Goal: Use online tool/utility: Use online tool/utility

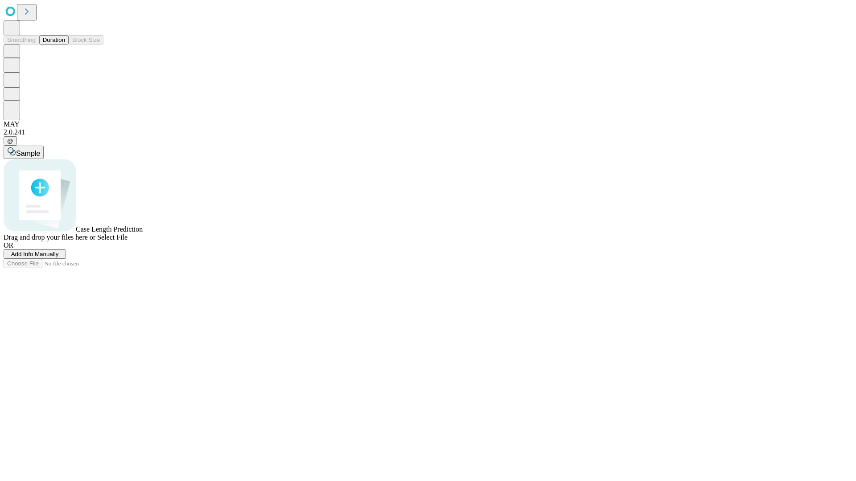
click at [65, 45] on button "Duration" at bounding box center [53, 39] width 29 height 9
click at [40, 150] on span "Sample" at bounding box center [28, 154] width 24 height 8
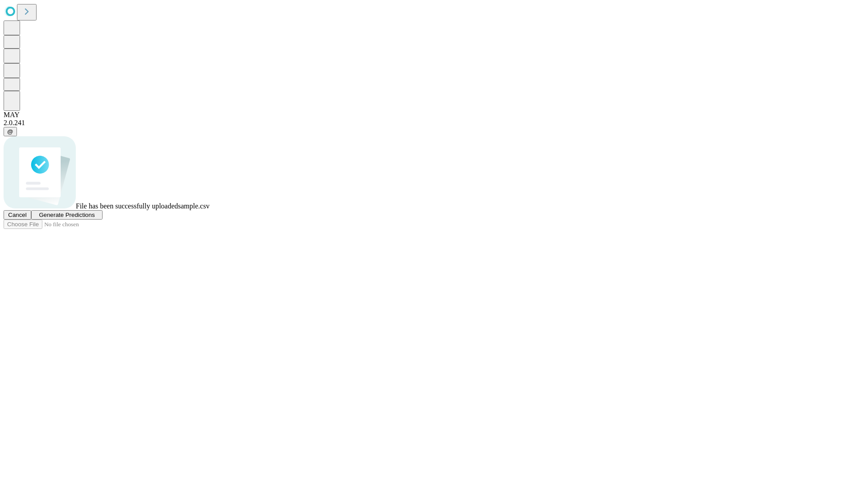
click at [94, 218] on span "Generate Predictions" at bounding box center [67, 215] width 56 height 7
